Goal: Task Accomplishment & Management: Use online tool/utility

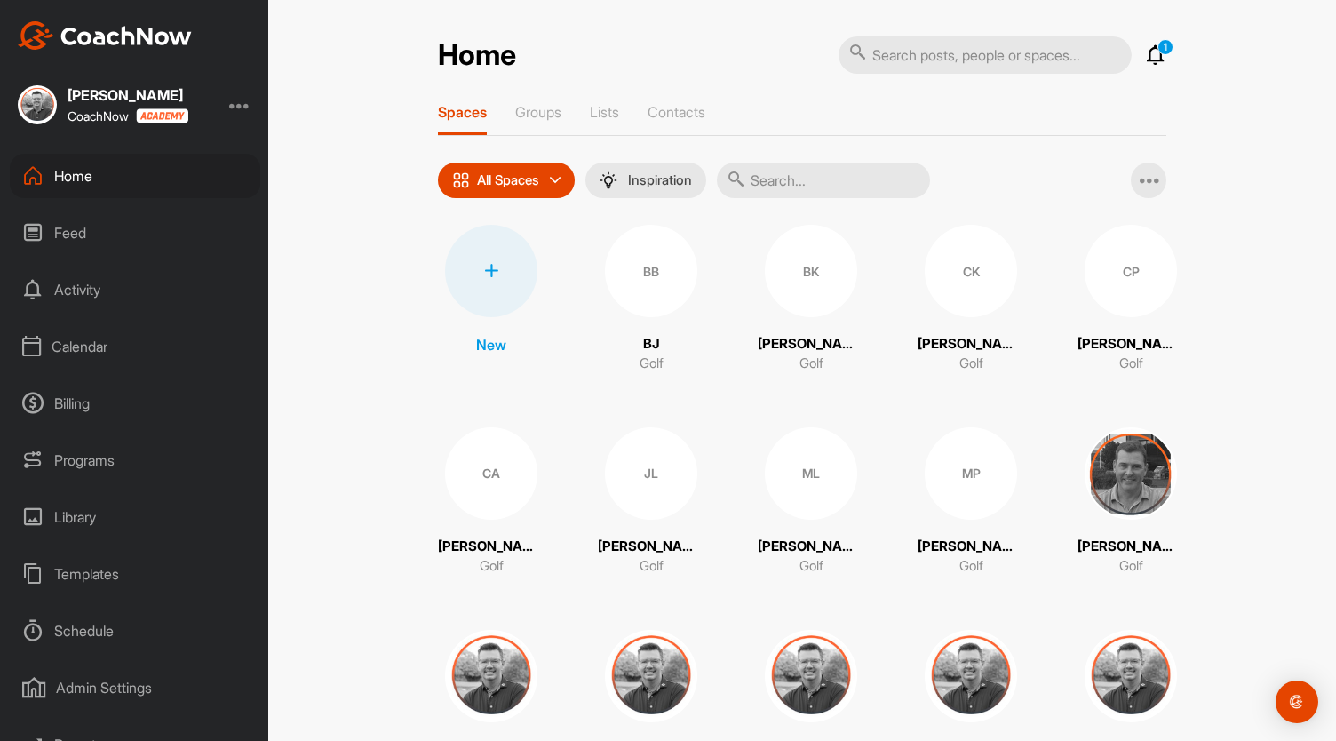
click at [969, 274] on div "CK" at bounding box center [971, 271] width 92 height 92
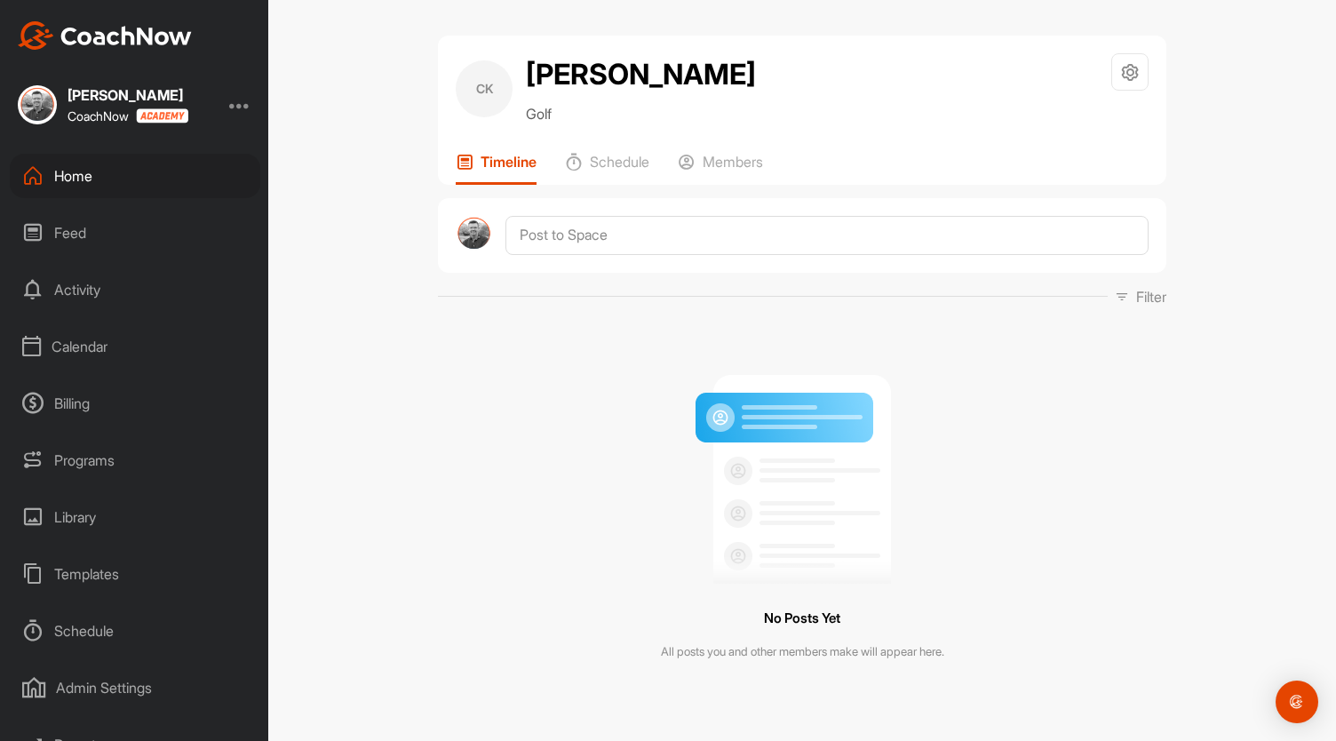
click at [84, 576] on div "Templates" at bounding box center [135, 574] width 251 height 44
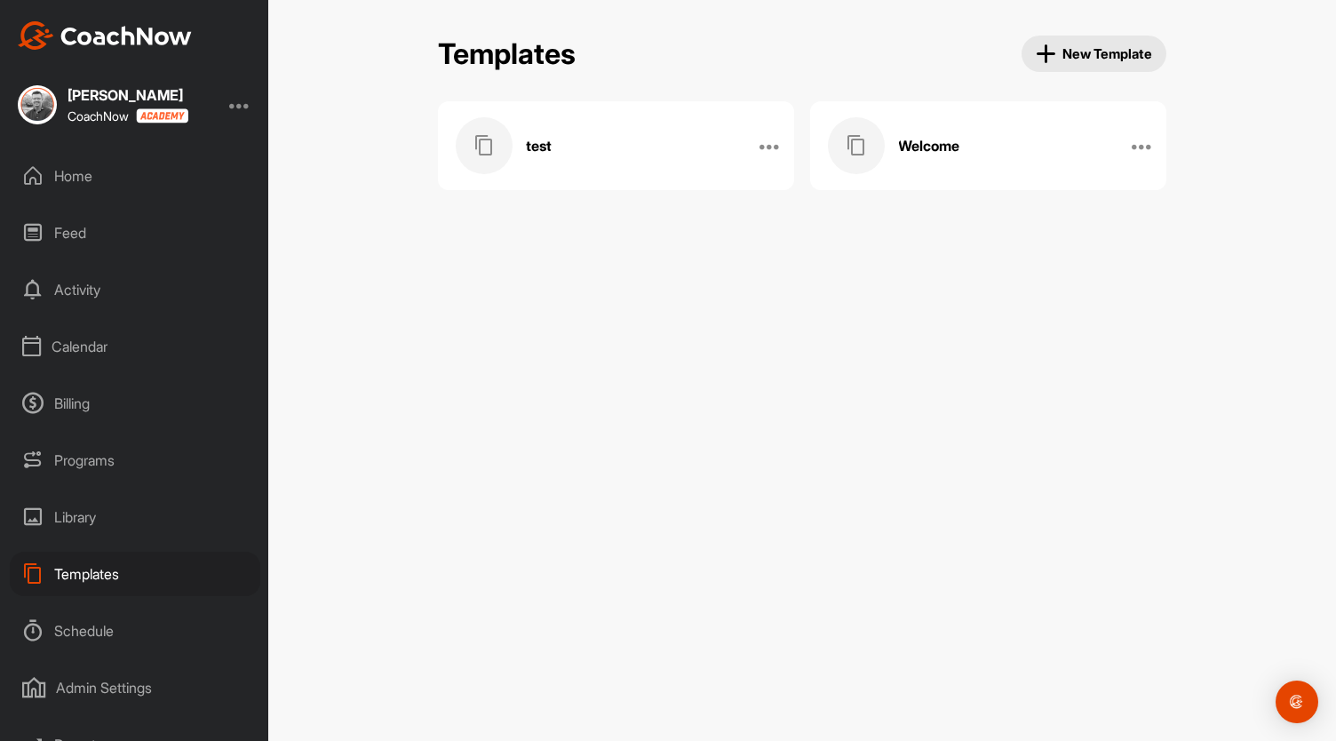
click at [953, 148] on h3 "Welcome" at bounding box center [928, 146] width 61 height 19
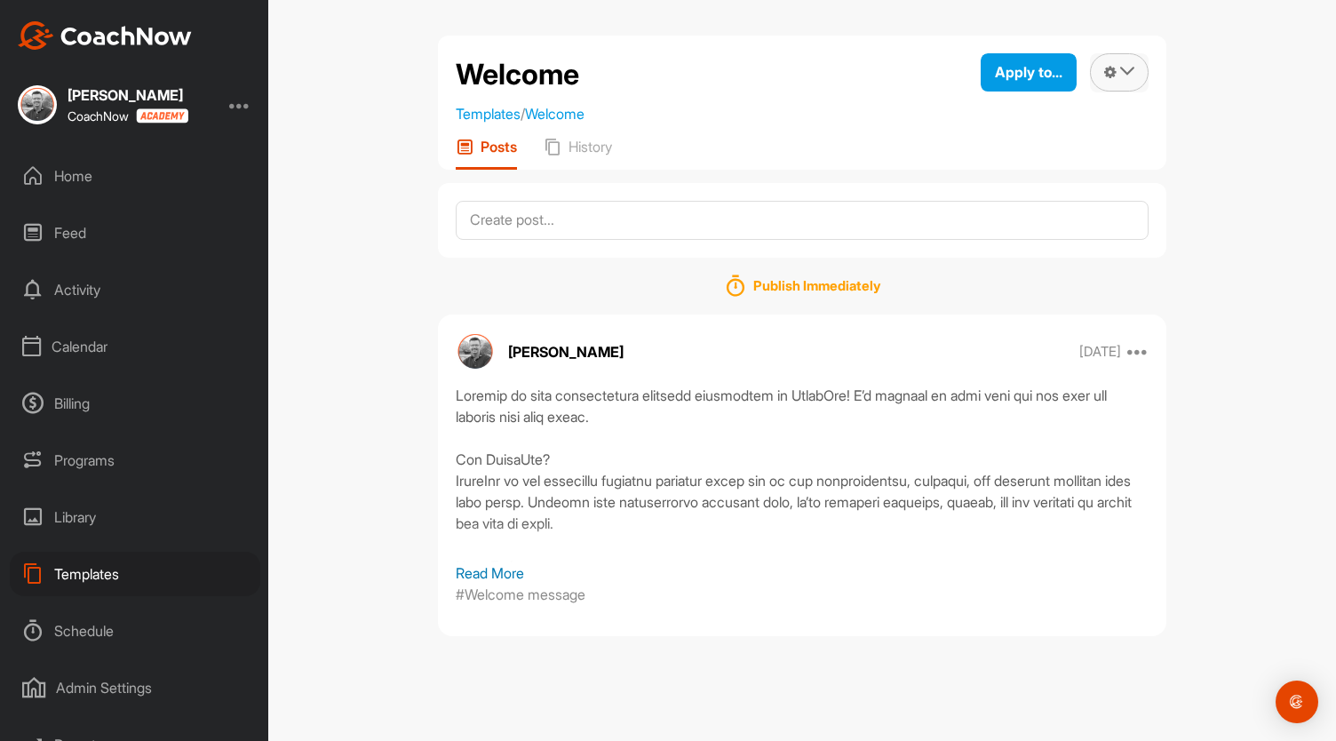
click at [1132, 72] on icon at bounding box center [1127, 71] width 14 height 14
click at [1025, 80] on span "Apply to..." at bounding box center [1029, 72] width 68 height 18
click at [994, 129] on p "Apply to Space" at bounding box center [997, 132] width 92 height 14
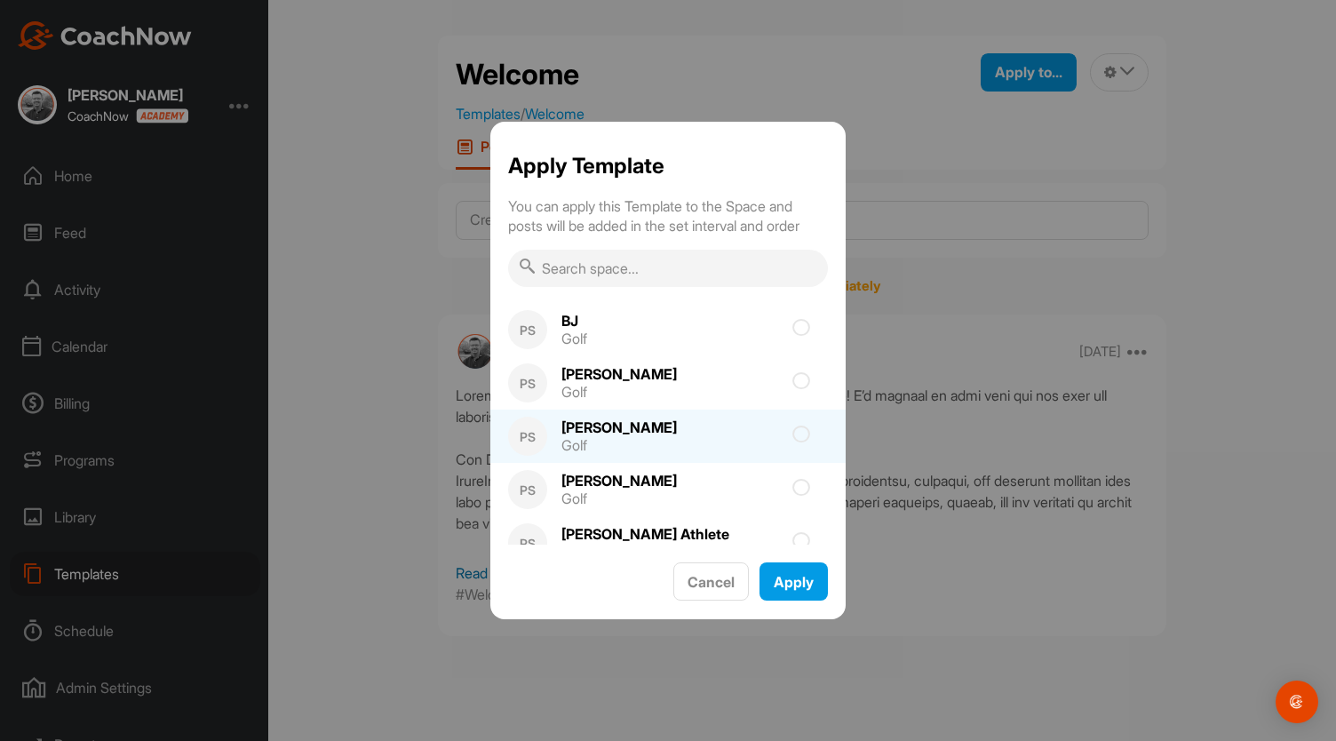
click at [793, 431] on icon at bounding box center [802, 435] width 18 height 18
click at [706, 435] on input "checkbox" at bounding box center [701, 441] width 12 height 12
checkbox input "true"
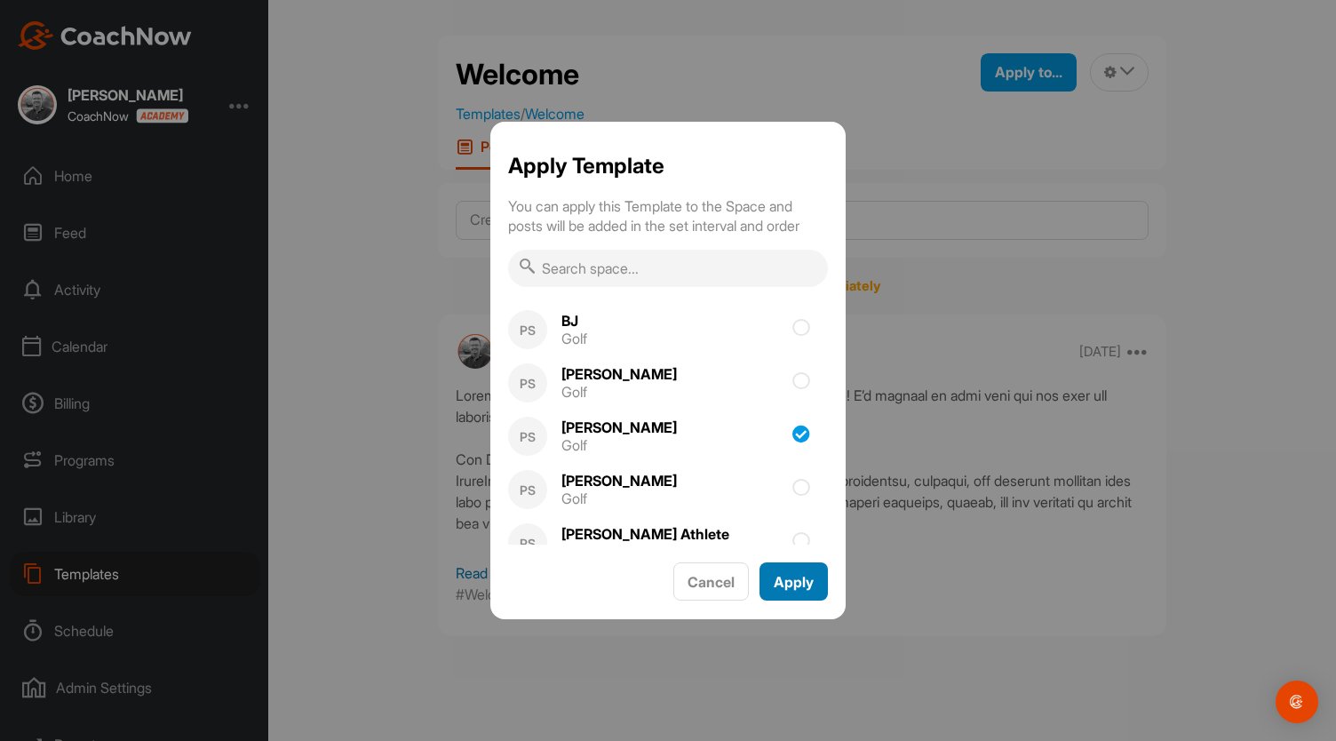
click at [790, 575] on span "Apply" at bounding box center [794, 582] width 40 height 18
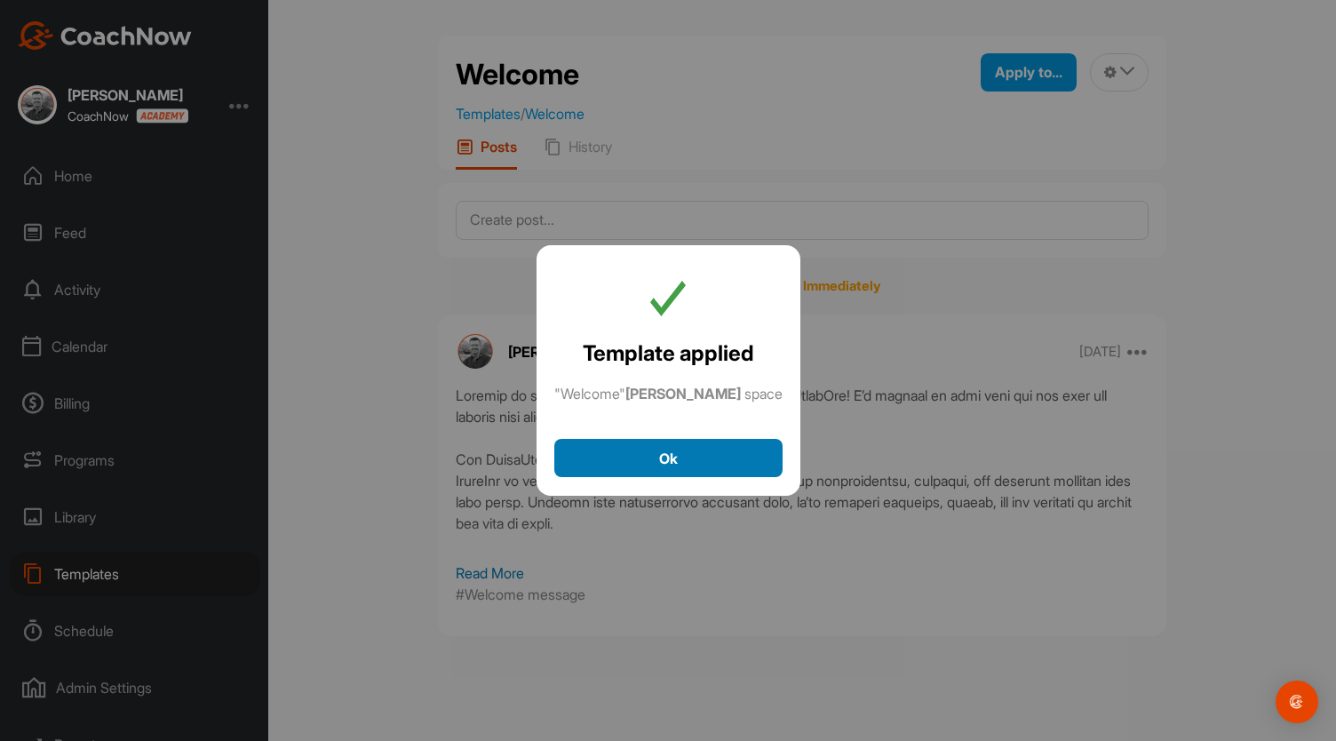
click at [668, 453] on span "Ok" at bounding box center [668, 459] width 19 height 18
